Goal: Information Seeking & Learning: Learn about a topic

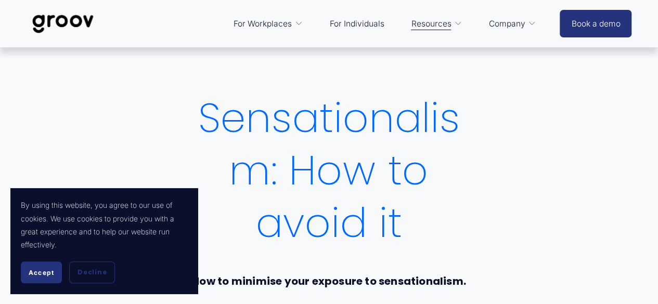
click at [50, 276] on span "Accept" at bounding box center [41, 273] width 25 height 8
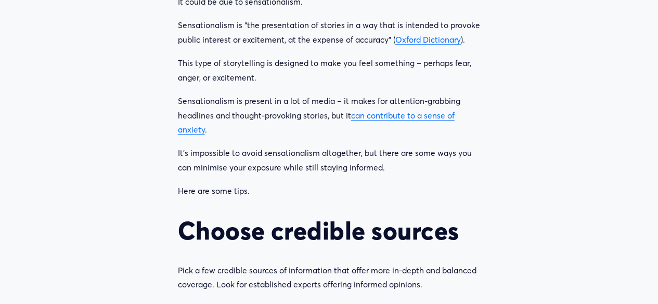
scroll to position [555, 0]
click at [386, 114] on link "can contribute to a sense of anxiety" at bounding box center [316, 122] width 277 height 24
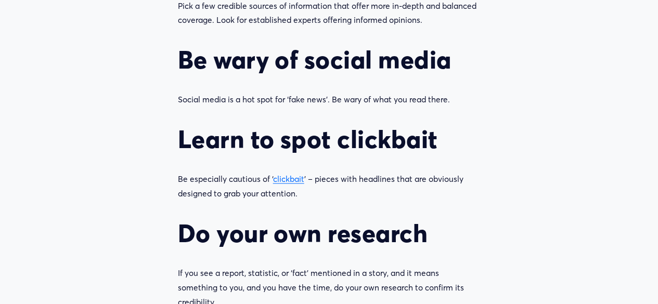
scroll to position [883, 0]
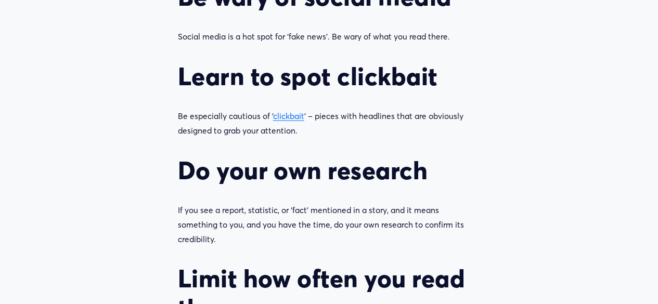
click at [285, 121] on link "clickbait" at bounding box center [288, 116] width 31 height 10
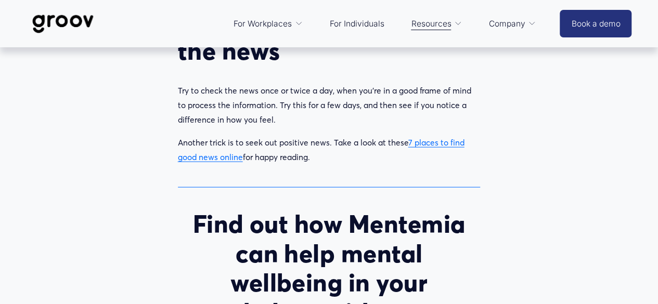
scroll to position [1140, 0]
click at [221, 146] on link "7 places to find good news online" at bounding box center [321, 150] width 287 height 24
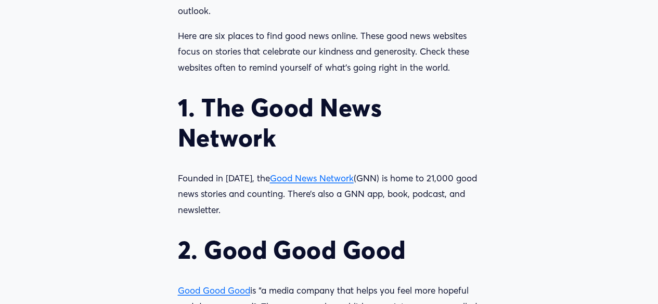
scroll to position [864, 0]
